Goal: Transaction & Acquisition: Purchase product/service

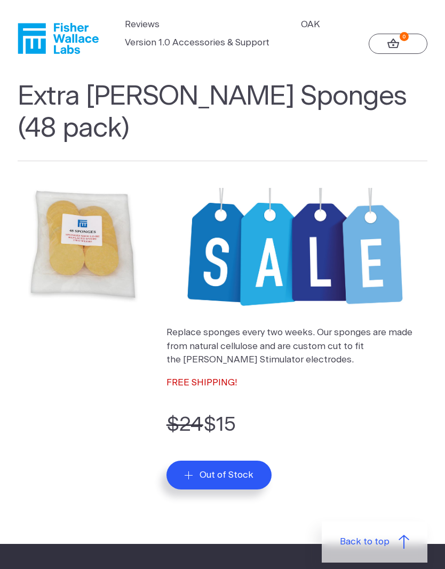
click at [57, 44] on icon "Fisher Wallace" at bounding box center [58, 38] width 81 height 31
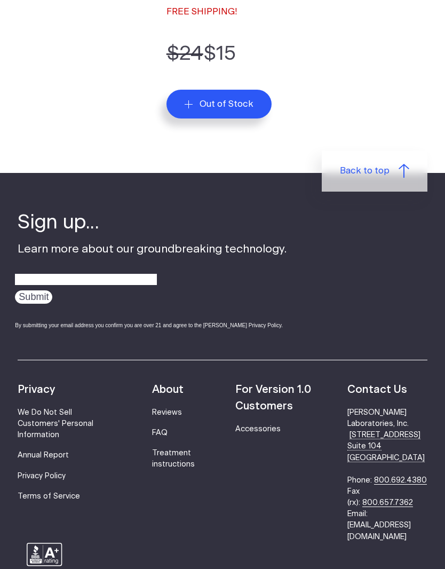
scroll to position [369, 0]
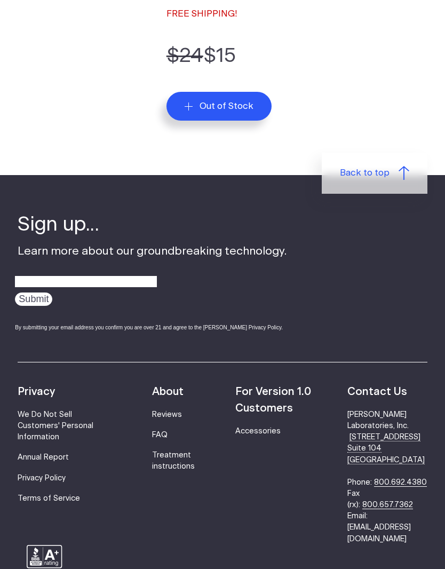
click at [257, 428] on link "Accessories" at bounding box center [257, 430] width 45 height 7
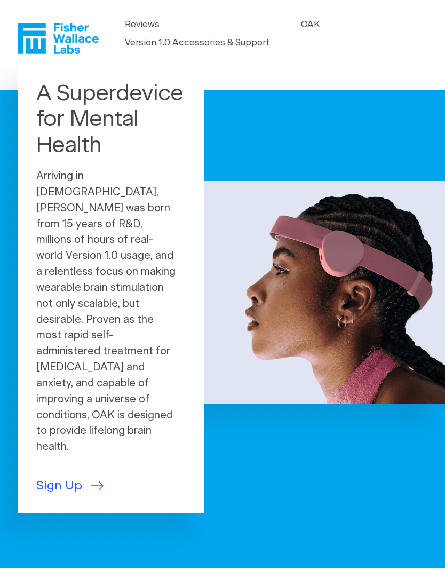
click at [37, 36] on icon "Fisher Wallace" at bounding box center [58, 38] width 81 height 31
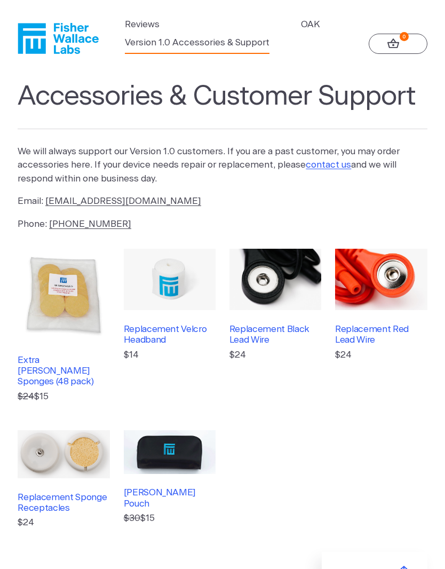
click at [39, 357] on h3 "Extra [PERSON_NAME] Sponges (48 pack)" at bounding box center [64, 371] width 92 height 33
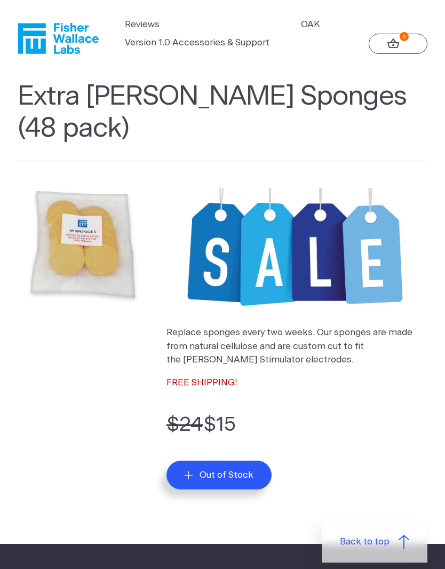
click at [231, 457] on form "$24 $15 Out of Stock" at bounding box center [296, 449] width 261 height 80
click at [205, 274] on img at bounding box center [296, 252] width 261 height 129
click at [79, 230] on img at bounding box center [83, 244] width 130 height 130
click at [80, 245] on img at bounding box center [83, 244] width 130 height 130
click at [73, 238] on img at bounding box center [83, 244] width 130 height 130
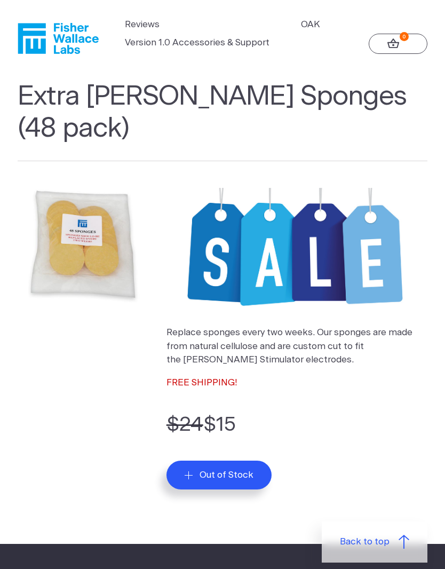
click at [227, 249] on img at bounding box center [296, 252] width 261 height 129
click at [225, 315] on img at bounding box center [296, 252] width 261 height 129
click at [233, 354] on p "Replace sponges every two weeks. Our sponges are made from natural cellulose an…" at bounding box center [296, 345] width 261 height 41
click at [227, 358] on p "Replace sponges every two weeks. Our sponges are made from natural cellulose an…" at bounding box center [296, 345] width 261 height 41
click at [177, 42] on link "Version 1.0 Accessories & Support" at bounding box center [197, 43] width 145 height 14
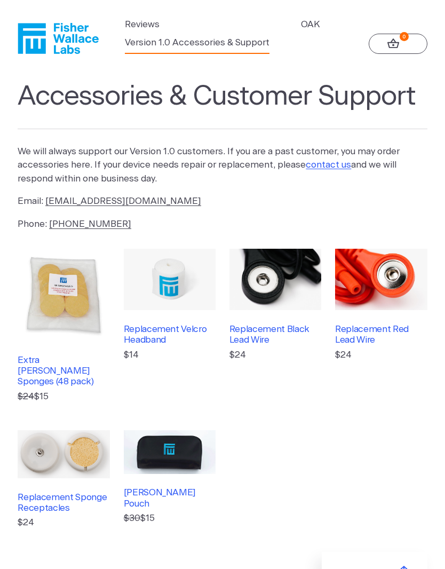
click at [53, 492] on h3 "Replacement Sponge Receptacles" at bounding box center [64, 503] width 92 height 22
click at [58, 294] on img at bounding box center [64, 295] width 92 height 92
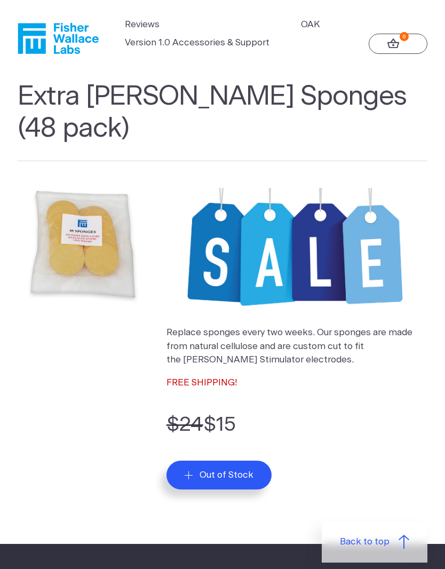
scroll to position [412, 0]
